Goal: Transaction & Acquisition: Purchase product/service

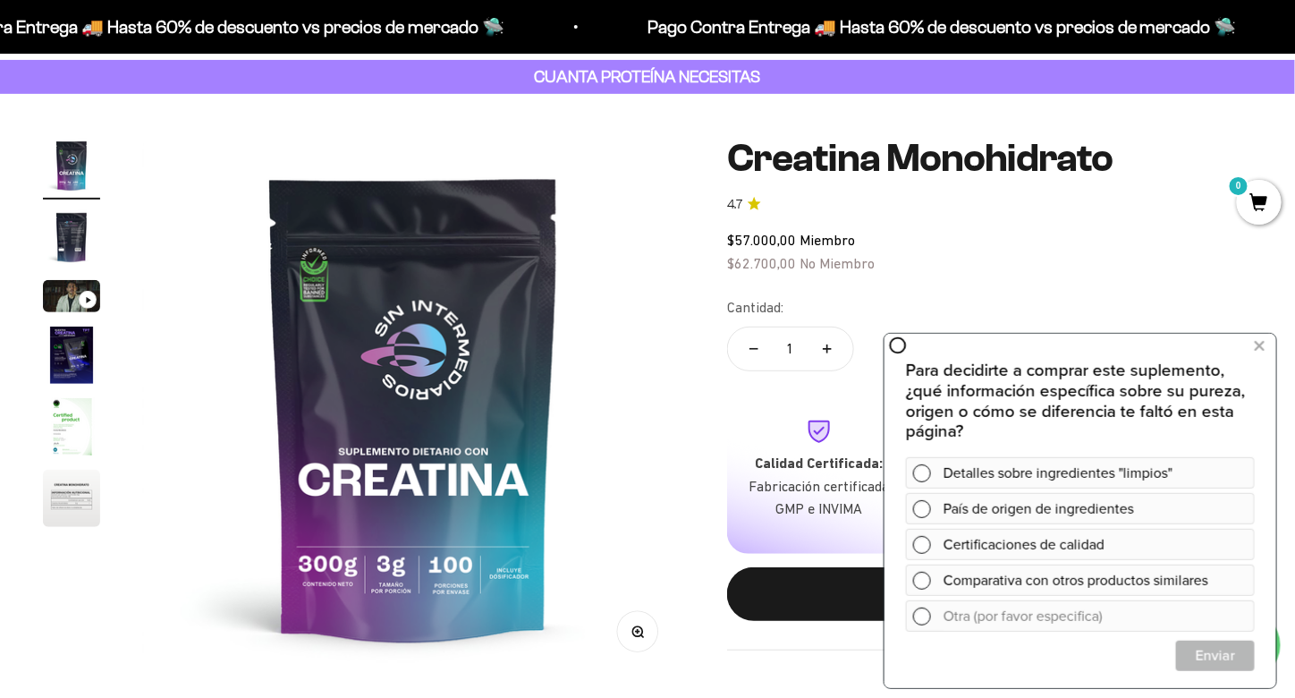
scroll to position [93, 0]
click at [75, 428] on img "Ir al artículo 5" at bounding box center [71, 426] width 57 height 57
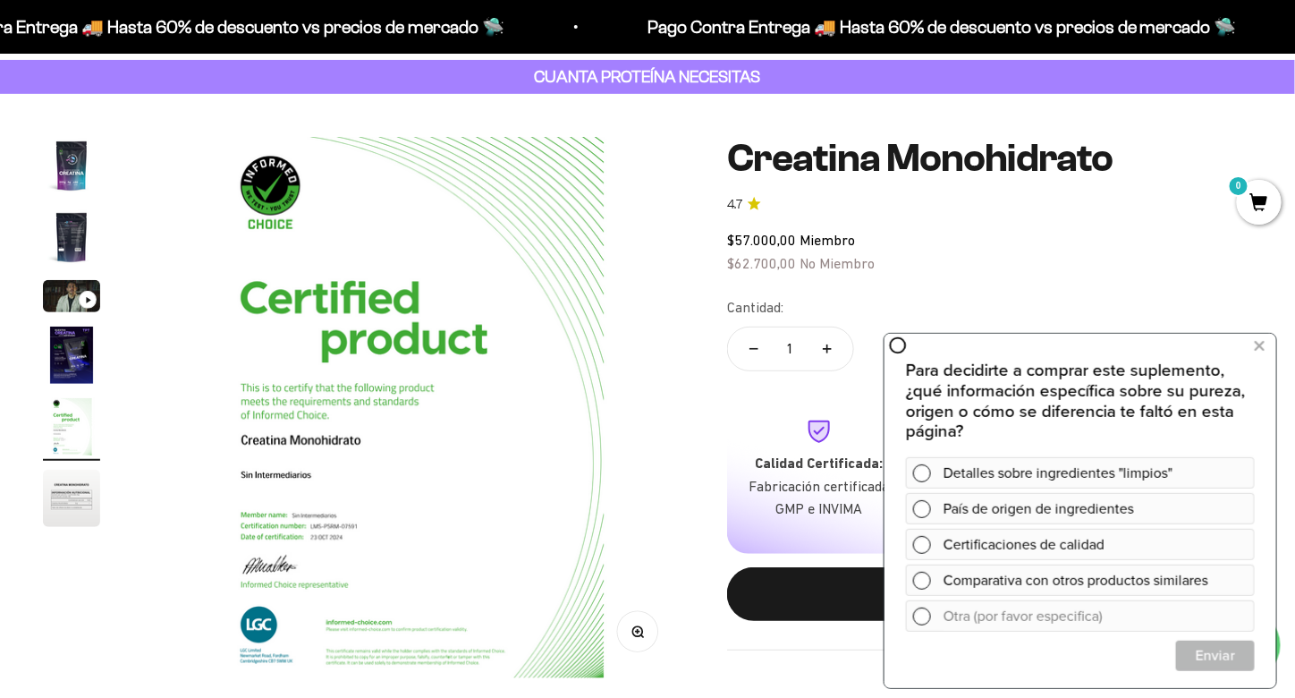
click at [70, 492] on img "Ir al artículo 6" at bounding box center [71, 498] width 57 height 57
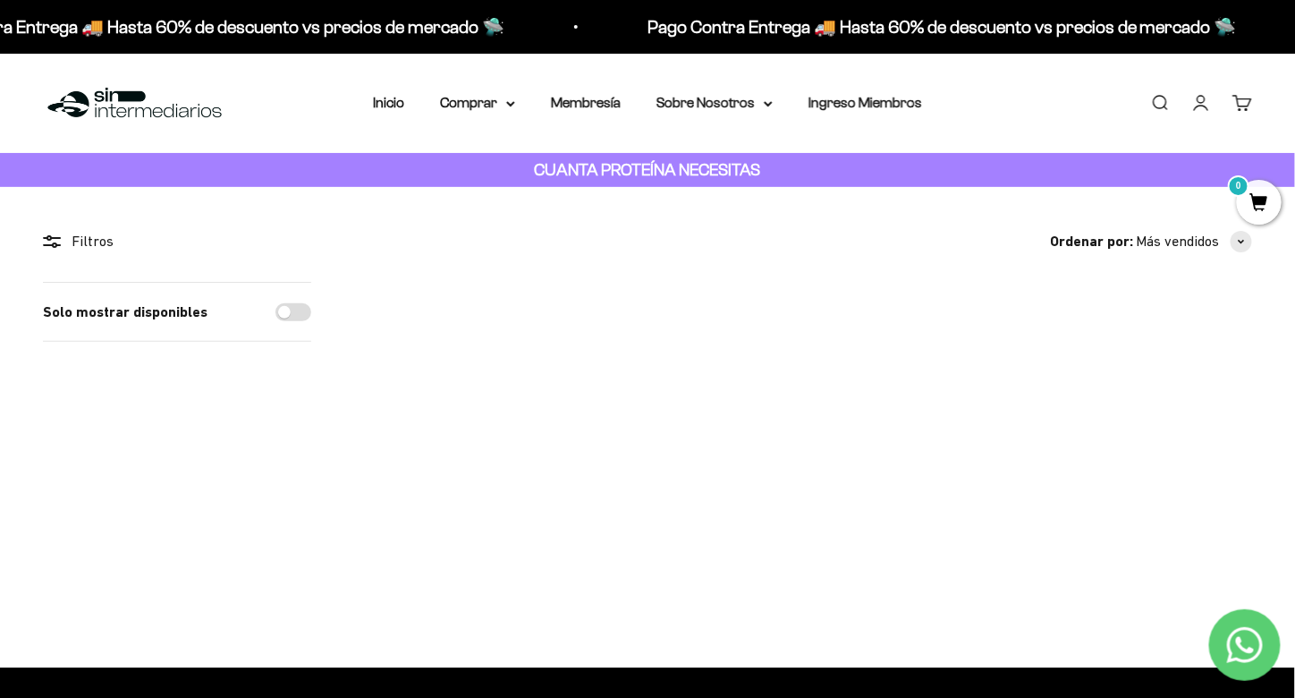
click at [449, 352] on img at bounding box center [435, 363] width 163 height 163
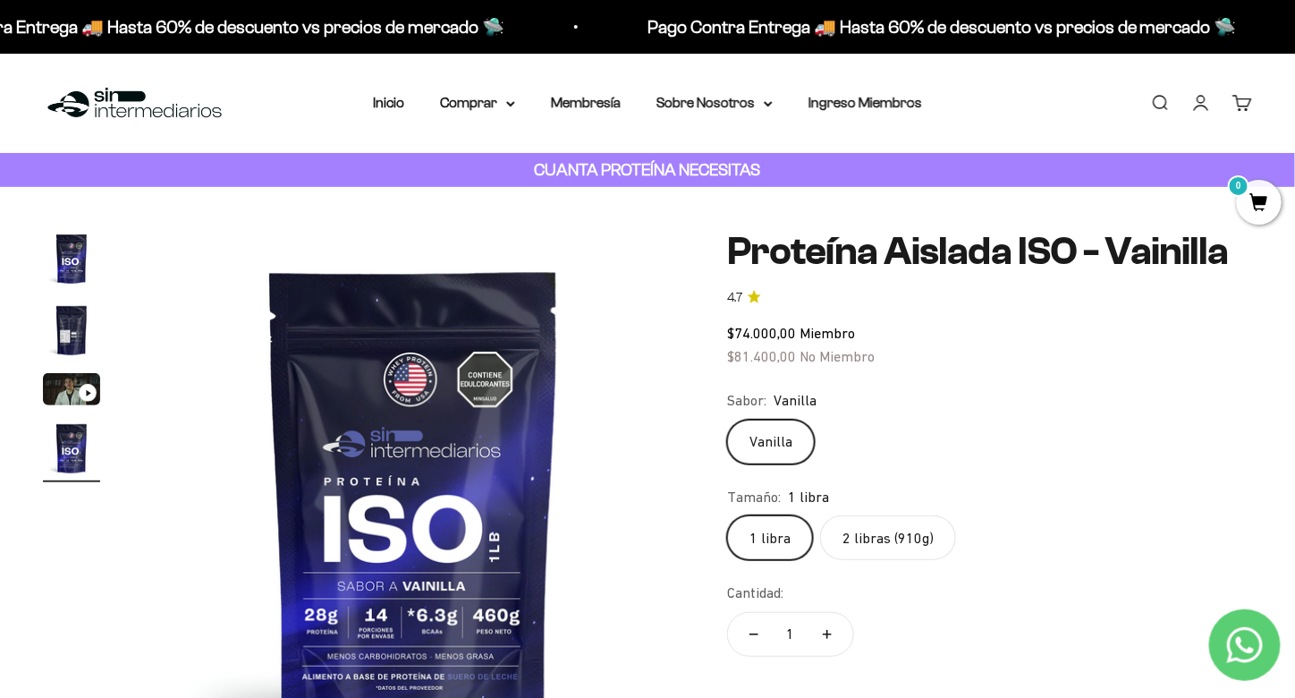
click at [59, 338] on img "Ir al artículo 2" at bounding box center [71, 329] width 57 height 57
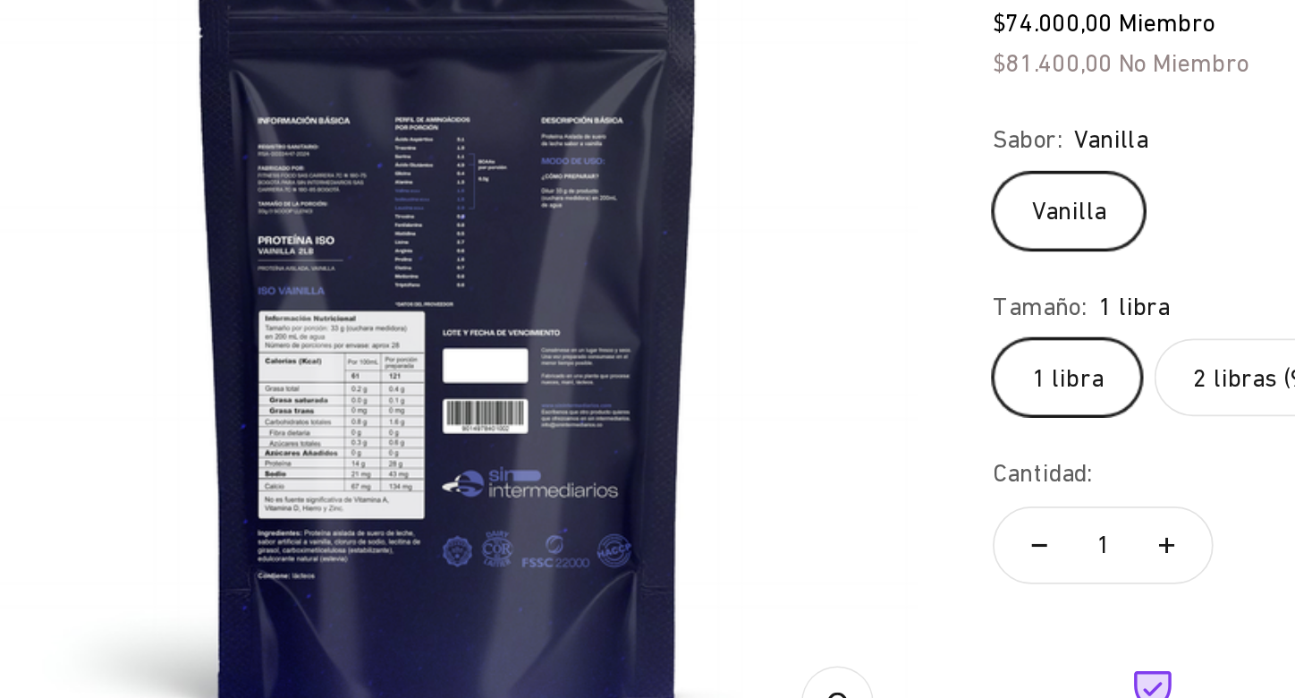
scroll to position [23, 0]
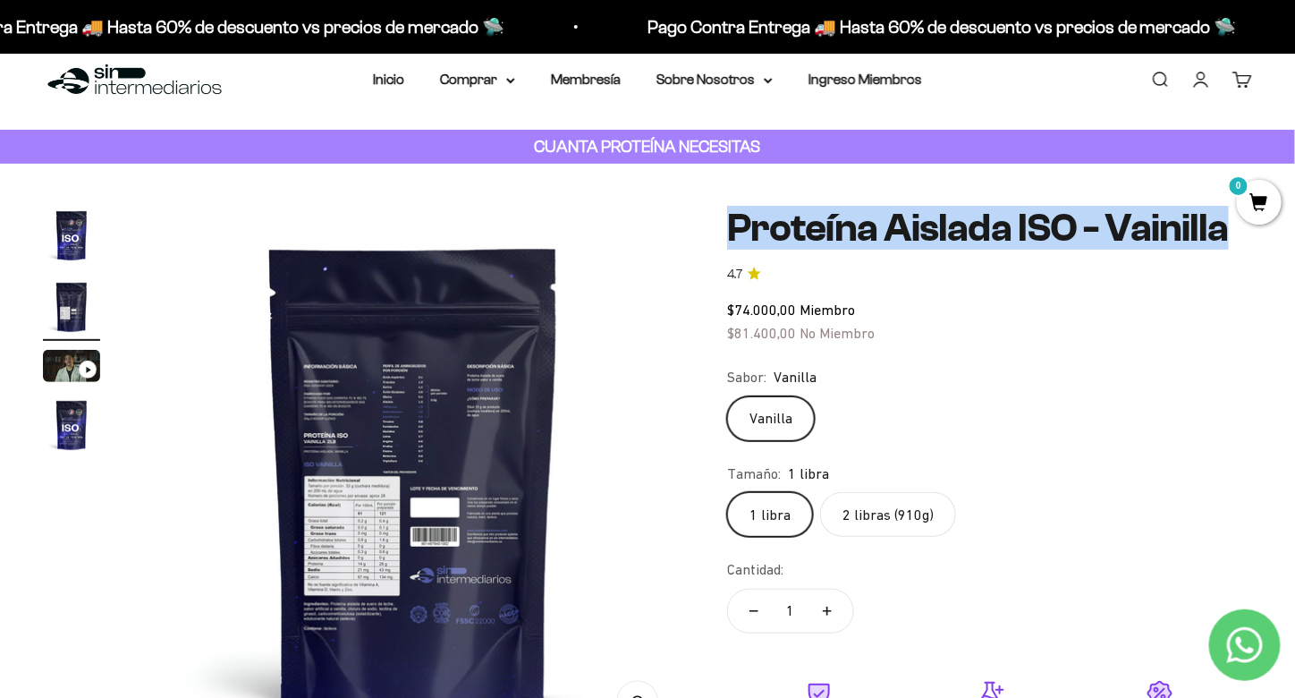
drag, startPoint x: 737, startPoint y: 224, endPoint x: 1226, endPoint y: 244, distance: 489.7
click at [1226, 244] on h1 "Proteína Aislada ISO - Vainilla" at bounding box center [989, 228] width 525 height 43
copy h1 "Proteína Aislada ISO - Vainilla"
